Goal: Transaction & Acquisition: Purchase product/service

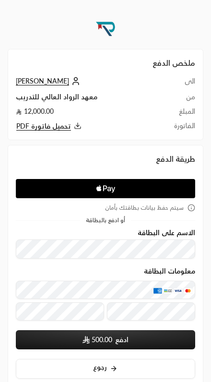
click at [46, 123] on span "تحميل فاتورة PDF" at bounding box center [43, 126] width 55 height 9
